Goal: Find specific page/section: Find specific page/section

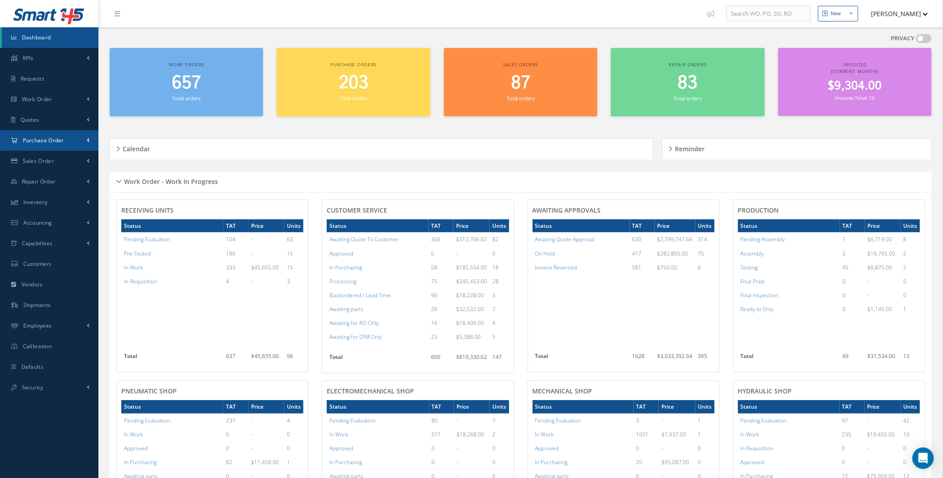
click at [91, 140] on link "Purchase Order" at bounding box center [49, 140] width 99 height 21
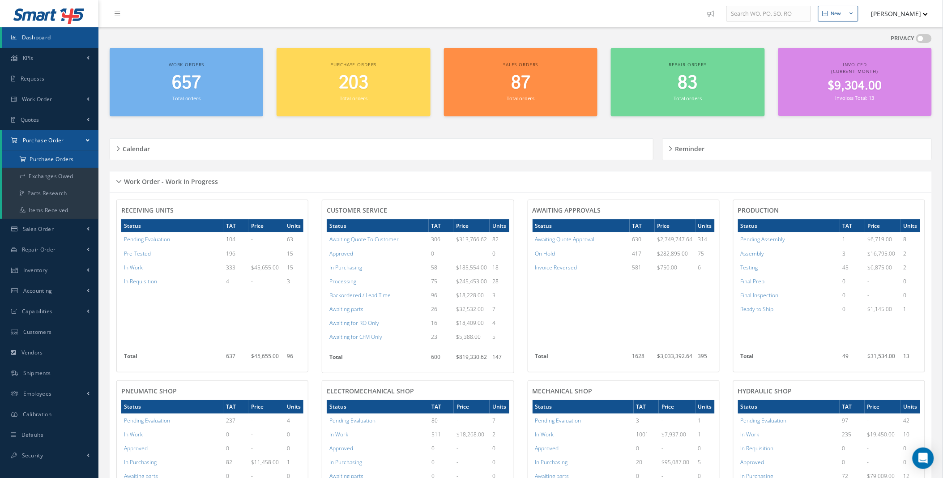
click at [45, 153] on a=1&status_id=2&status_id=3&status_id=5&collapsedFilters"] "Purchase Orders" at bounding box center [50, 159] width 97 height 17
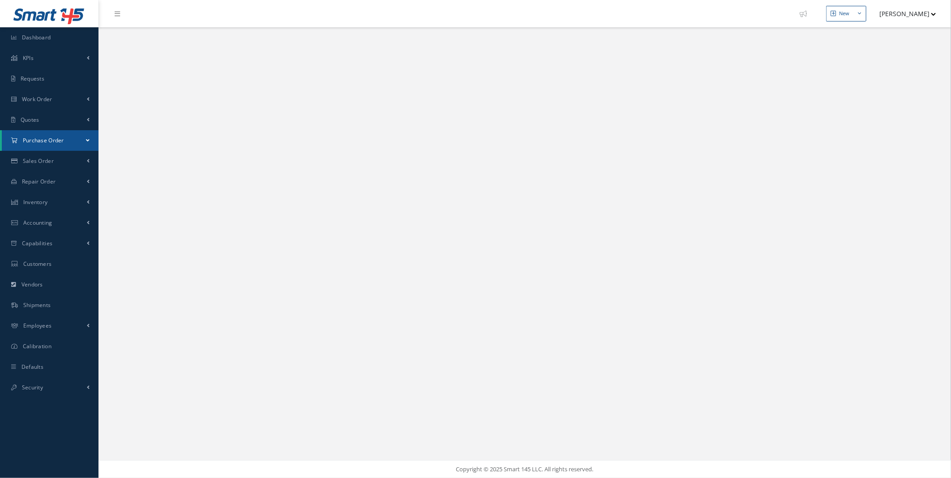
select select "25"
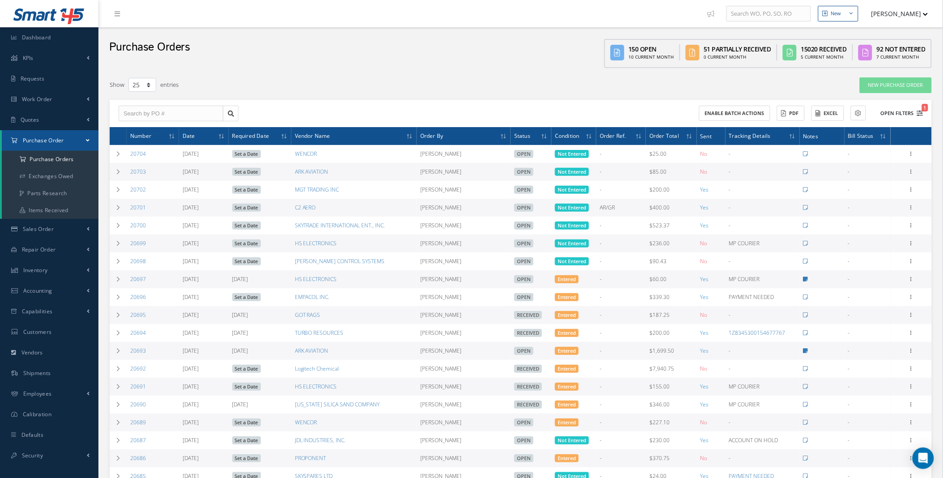
click at [906, 109] on button "Open Filters 1" at bounding box center [898, 113] width 51 height 15
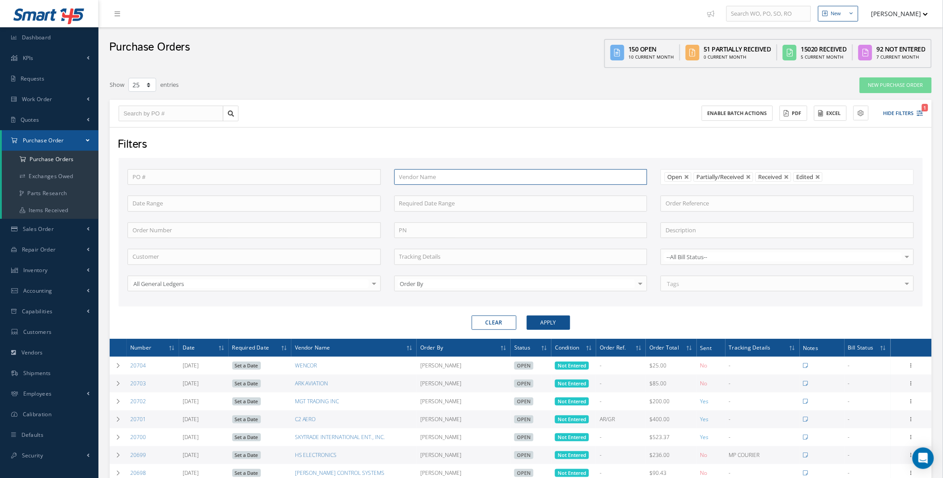
click at [427, 181] on input "text" at bounding box center [520, 177] width 253 height 16
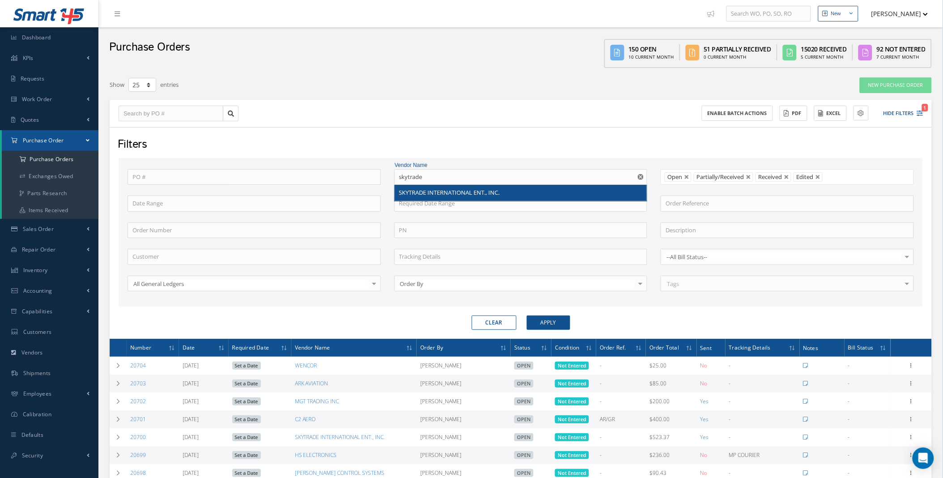
click at [510, 200] on div "SKYTRADE INTERNATIONAL ENT., INC." at bounding box center [521, 193] width 253 height 16
type input "SKYTRADE INTERNATIONAL ENT., INC."
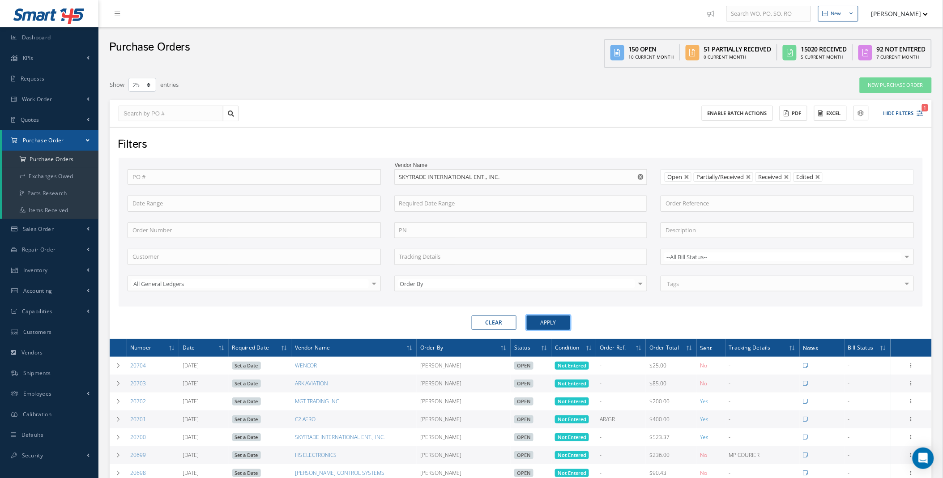
click at [554, 328] on button "Apply" at bounding box center [548, 323] width 43 height 14
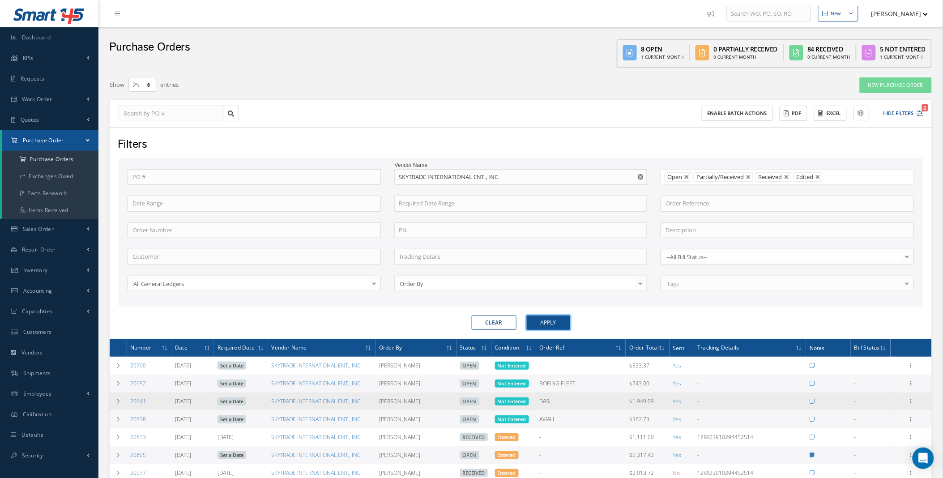
scroll to position [332, 0]
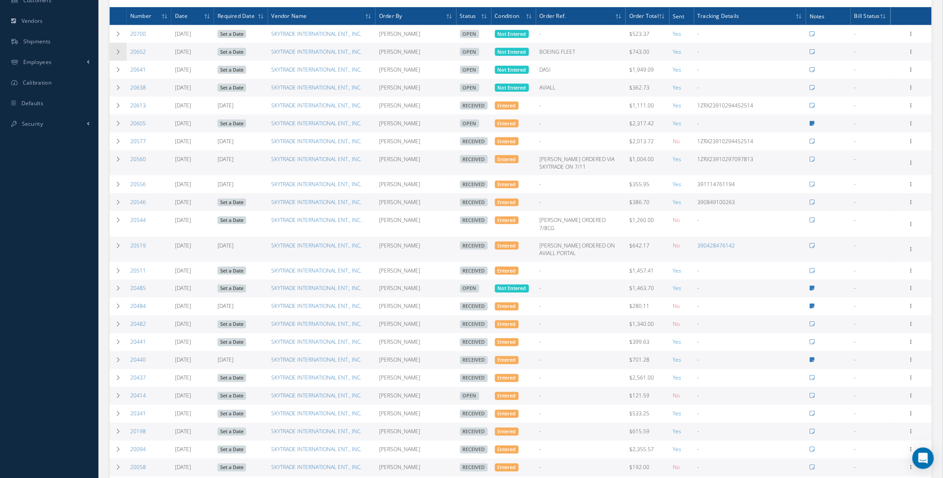
click at [112, 49] on td at bounding box center [118, 52] width 17 height 18
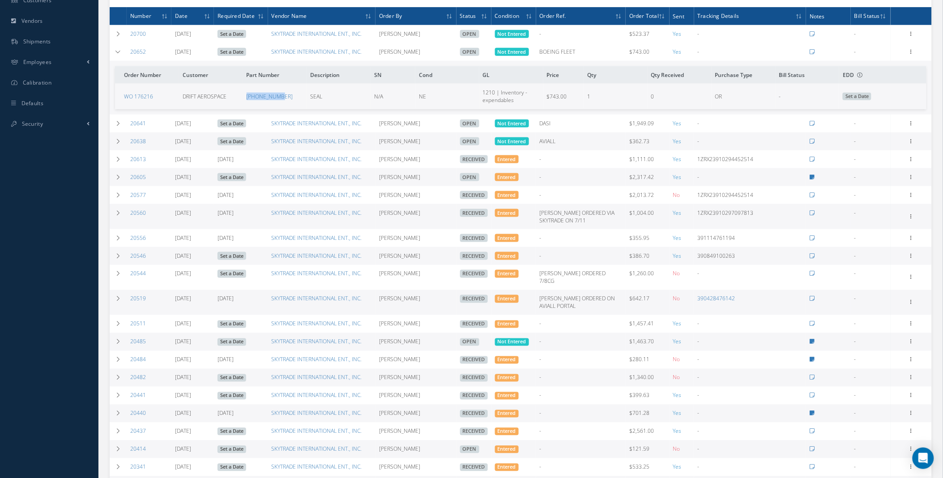
drag, startPoint x: 284, startPoint y: 98, endPoint x: 243, endPoint y: 102, distance: 41.4
click at [243, 102] on td "[PHONE_NUMBER]" at bounding box center [275, 96] width 64 height 25
copy link "[PHONE_NUMBER]"
